Goal: Navigation & Orientation: Understand site structure

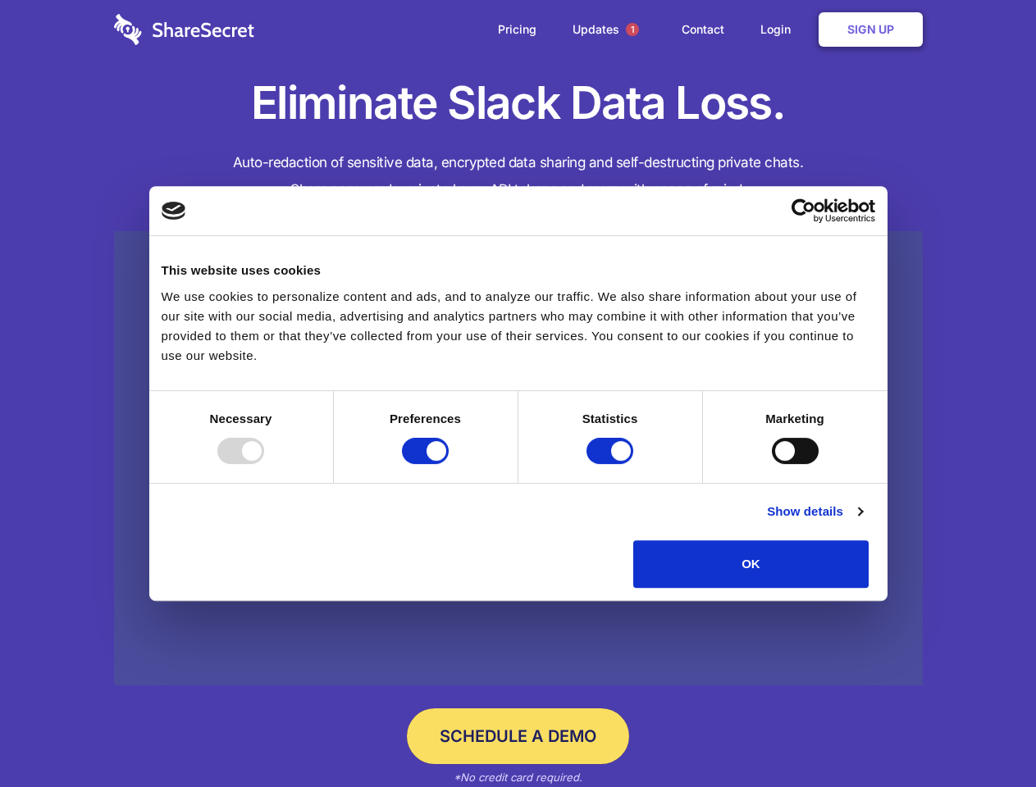
click at [264, 464] on div at bounding box center [240, 451] width 47 height 26
click at [449, 464] on input "Preferences" at bounding box center [425, 451] width 47 height 26
checkbox input "false"
click at [612, 464] on input "Statistics" at bounding box center [609, 451] width 47 height 26
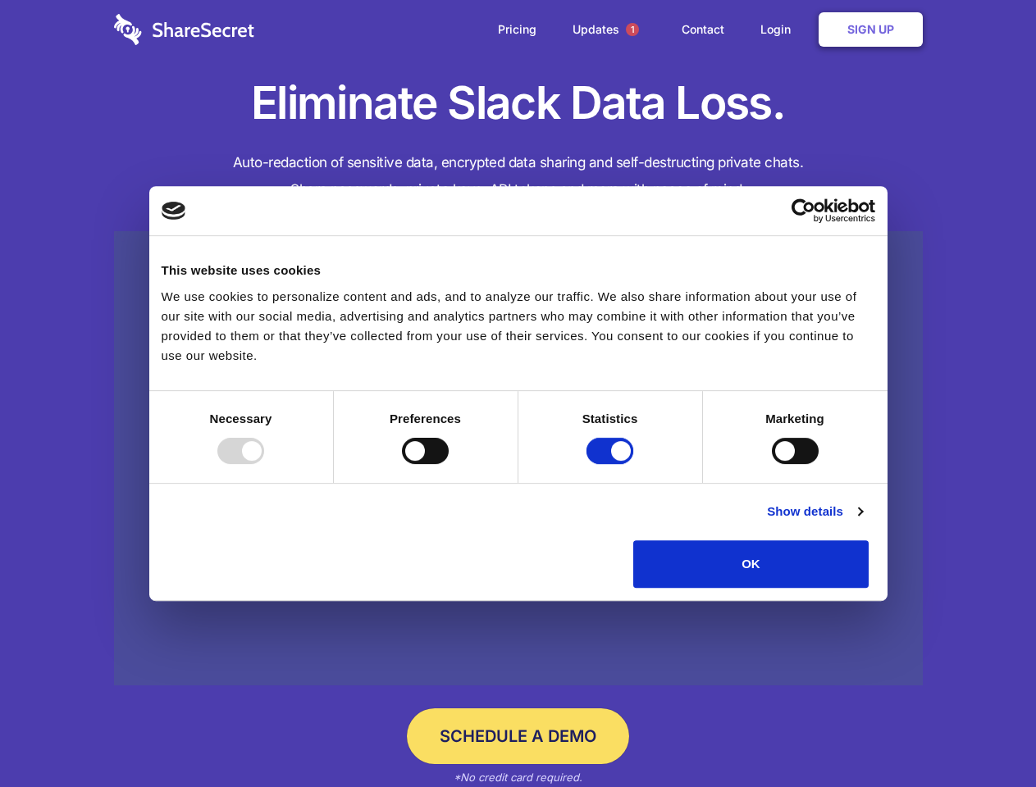
checkbox input "false"
click at [772, 464] on input "Marketing" at bounding box center [795, 451] width 47 height 26
checkbox input "true"
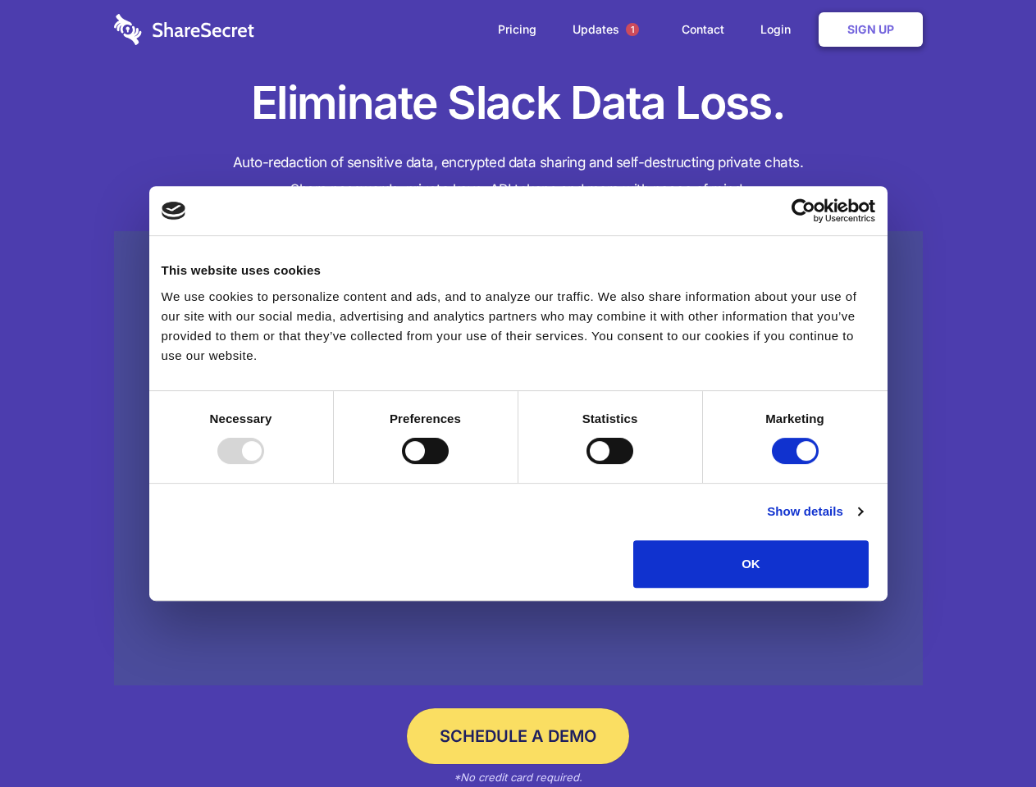
click at [862, 522] on link "Show details" at bounding box center [814, 512] width 95 height 20
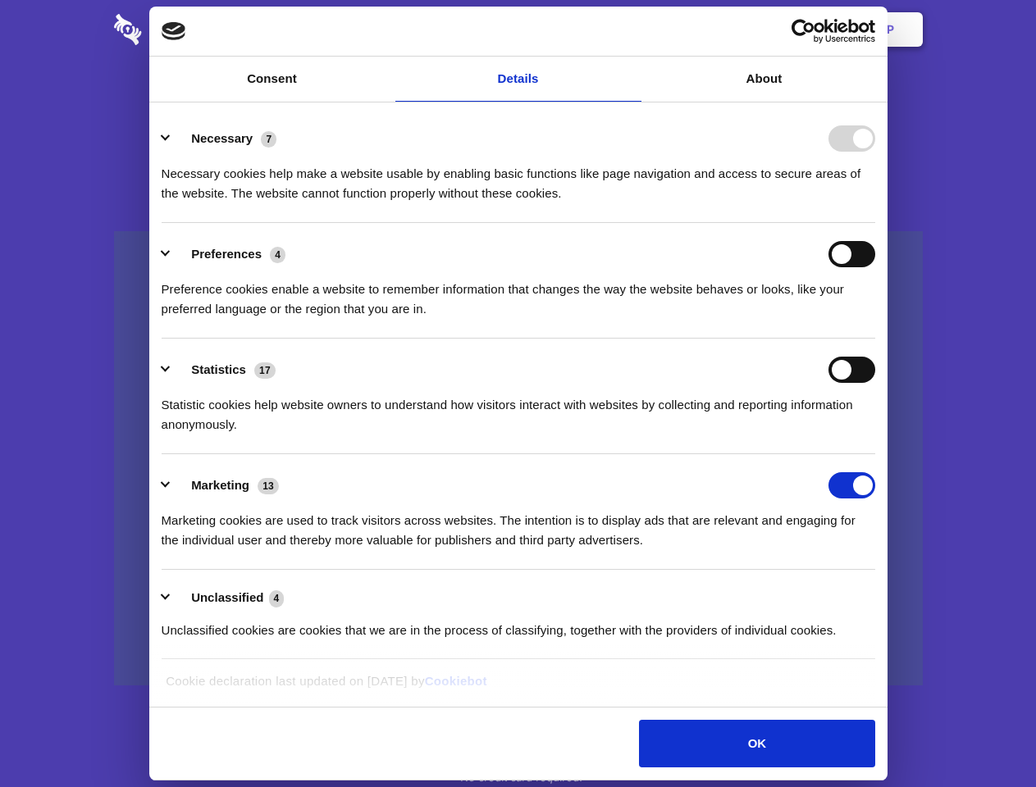
click at [875, 223] on li "Necessary 7 Necessary cookies help make a website usable by enabling basic func…" at bounding box center [518, 165] width 713 height 116
